Goal: Task Accomplishment & Management: Manage account settings

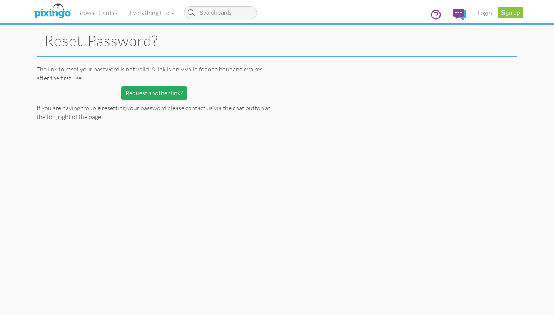
click at [146, 93] on link "Request another link?" at bounding box center [154, 92] width 66 height 13
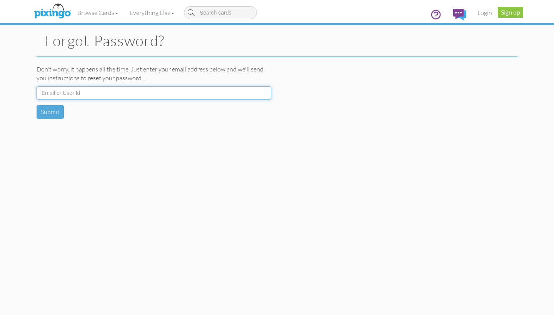
click at [43, 91] on input at bounding box center [154, 92] width 234 height 13
type input "[PERSON_NAME][EMAIL_ADDRESS][PERSON_NAME][DOMAIN_NAME]"
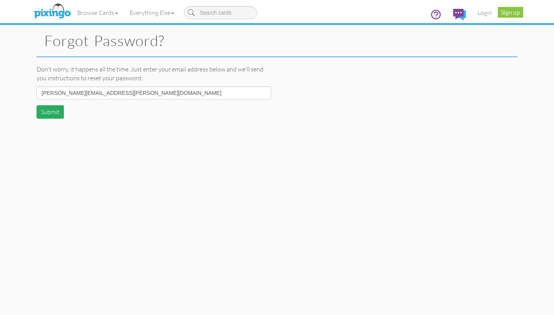
click at [48, 110] on button "Submit" at bounding box center [50, 111] width 27 height 13
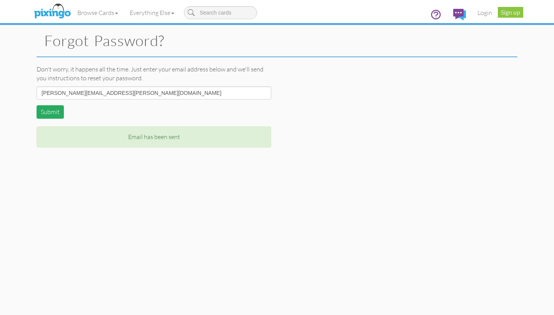
click at [47, 111] on button "Submit" at bounding box center [50, 111] width 27 height 13
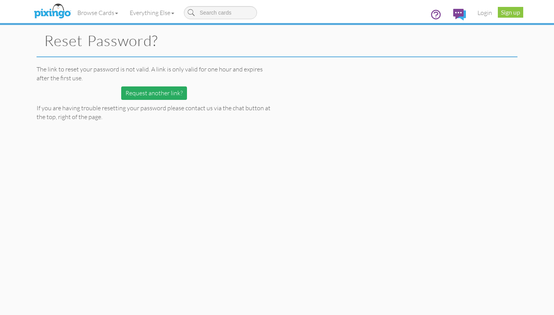
click at [157, 91] on link "Request another link?" at bounding box center [154, 92] width 66 height 13
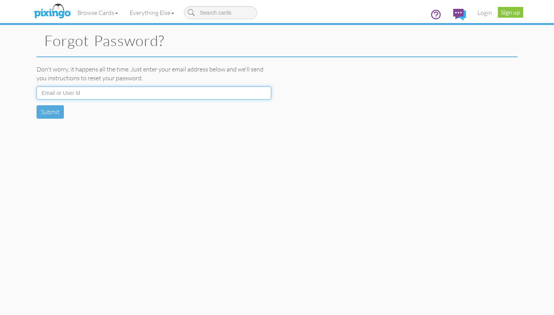
click at [71, 92] on input at bounding box center [154, 92] width 234 height 13
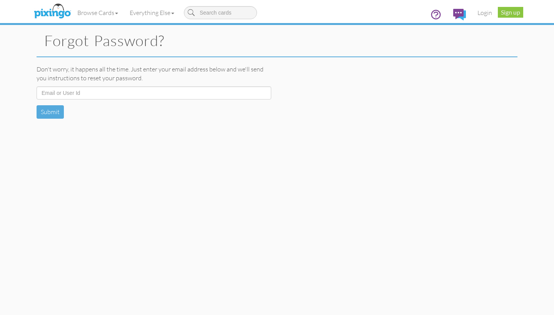
click at [461, 13] on img at bounding box center [459, 15] width 13 height 12
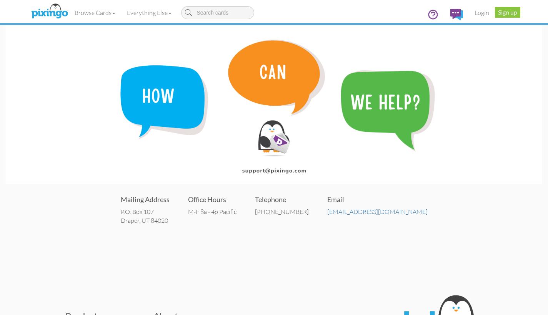
click at [489, 36] on img at bounding box center [274, 104] width 536 height 159
click at [418, 31] on img at bounding box center [274, 104] width 536 height 159
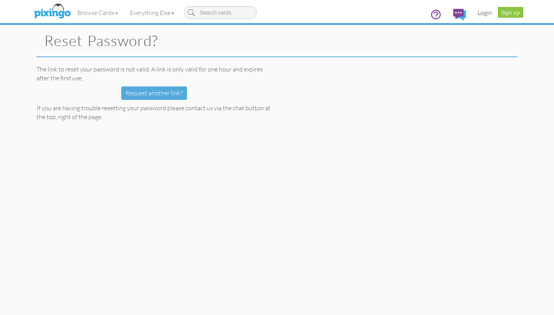
click at [485, 13] on link "Login" at bounding box center [484, 12] width 26 height 19
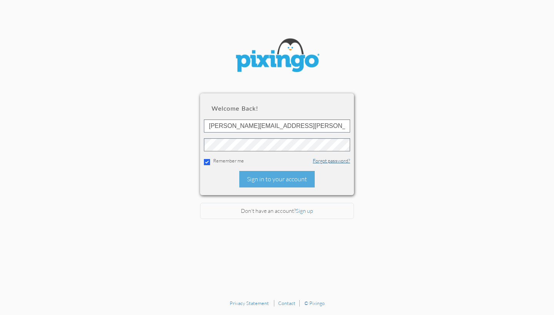
click at [329, 160] on link "Forgot password?" at bounding box center [331, 161] width 37 height 6
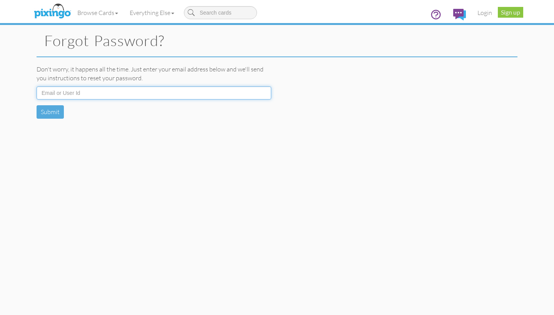
click at [50, 92] on input at bounding box center [154, 92] width 234 height 13
type input "[PERSON_NAME][EMAIL_ADDRESS][PERSON_NAME][DOMAIN_NAME]"
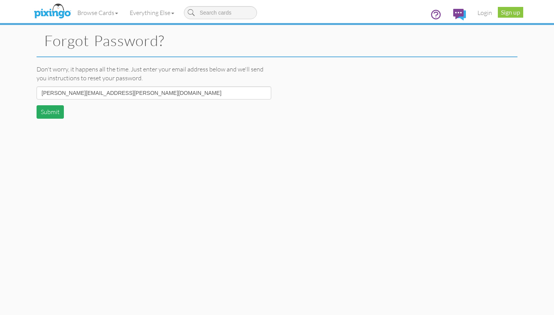
click at [49, 111] on button "Submit" at bounding box center [50, 111] width 27 height 13
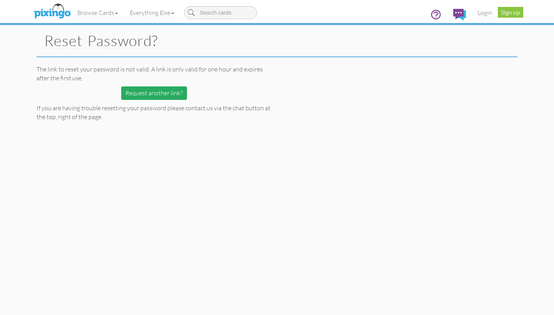
click at [158, 91] on link "Request another link?" at bounding box center [154, 92] width 66 height 13
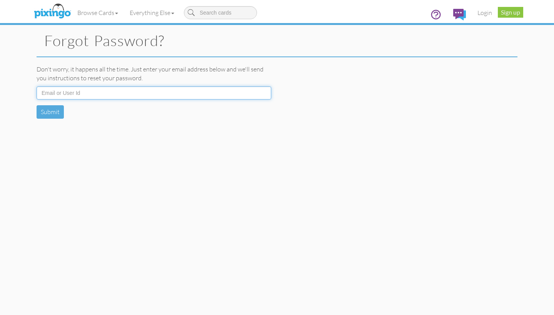
click at [54, 91] on input at bounding box center [154, 92] width 234 height 13
type input "[PERSON_NAME][EMAIL_ADDRESS][PERSON_NAME][DOMAIN_NAME]"
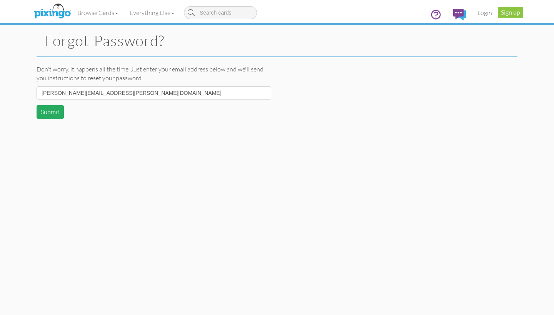
click at [52, 112] on button "Submit" at bounding box center [50, 111] width 27 height 13
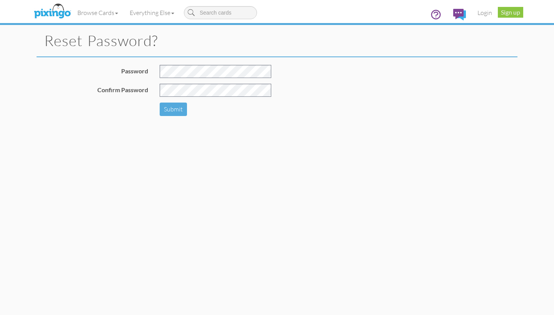
click at [246, 99] on div at bounding box center [215, 93] width 123 height 19
click at [171, 110] on button "Submit" at bounding box center [173, 109] width 27 height 13
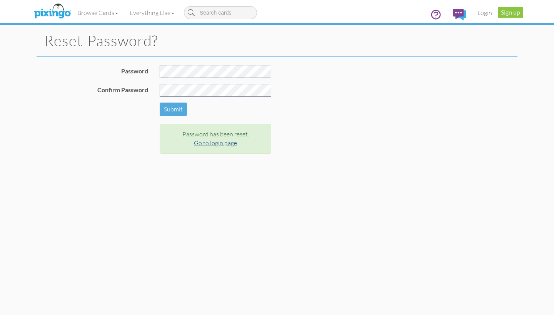
click at [206, 143] on link "Go to login page" at bounding box center [215, 143] width 43 height 8
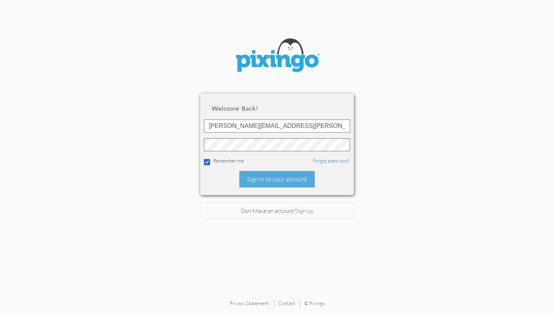
click at [502, 137] on section "Welcome back! [PERSON_NAME][EMAIL_ADDRESS][PERSON_NAME][DOMAIN_NAME] Remember m…" at bounding box center [277, 148] width 554 height 296
click at [454, 28] on section "Welcome back! jim.skirvin@gmail.com Remember me Forgot password? Sign in to you…" at bounding box center [277, 148] width 554 height 296
